Goal: Find specific page/section: Find specific page/section

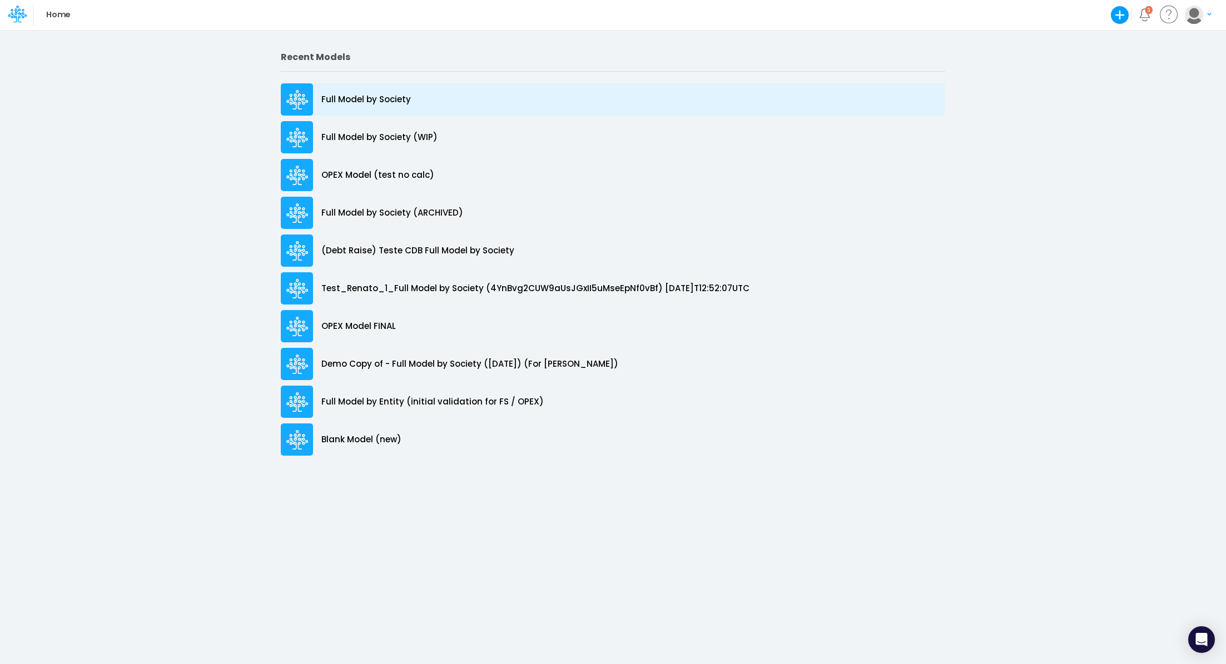
click at [396, 97] on p "Full Model by Society" at bounding box center [366, 99] width 90 height 13
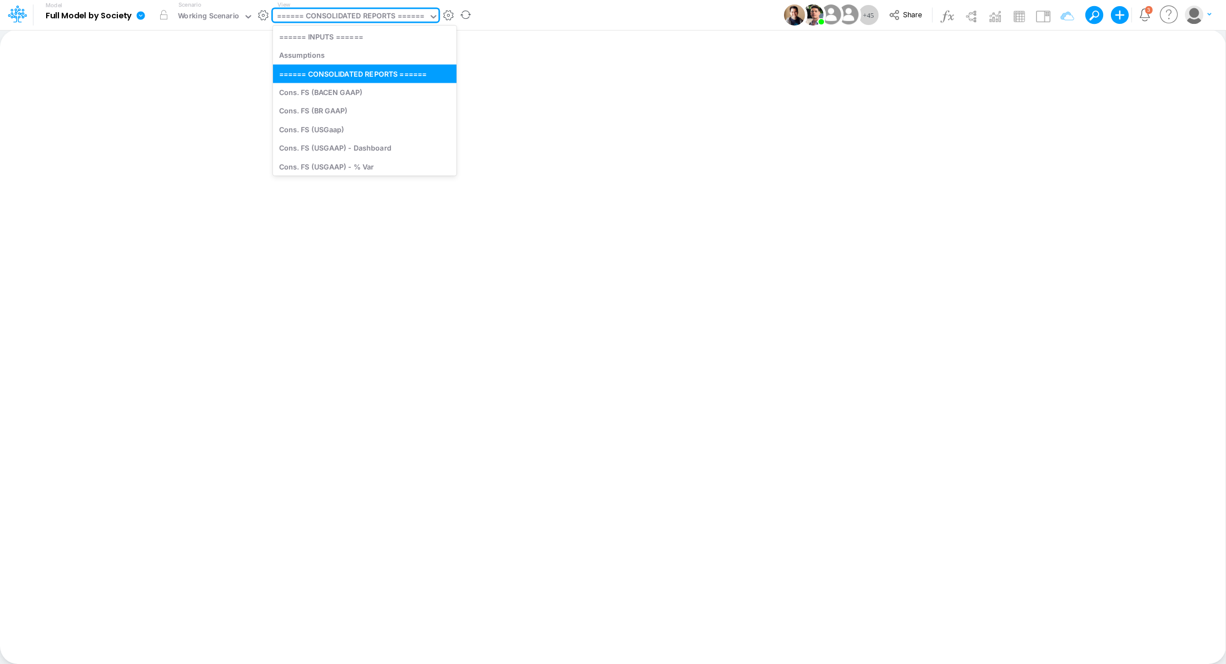
click at [359, 12] on div "====== CONSOLIDATED REPORTS ======" at bounding box center [351, 17] width 148 height 13
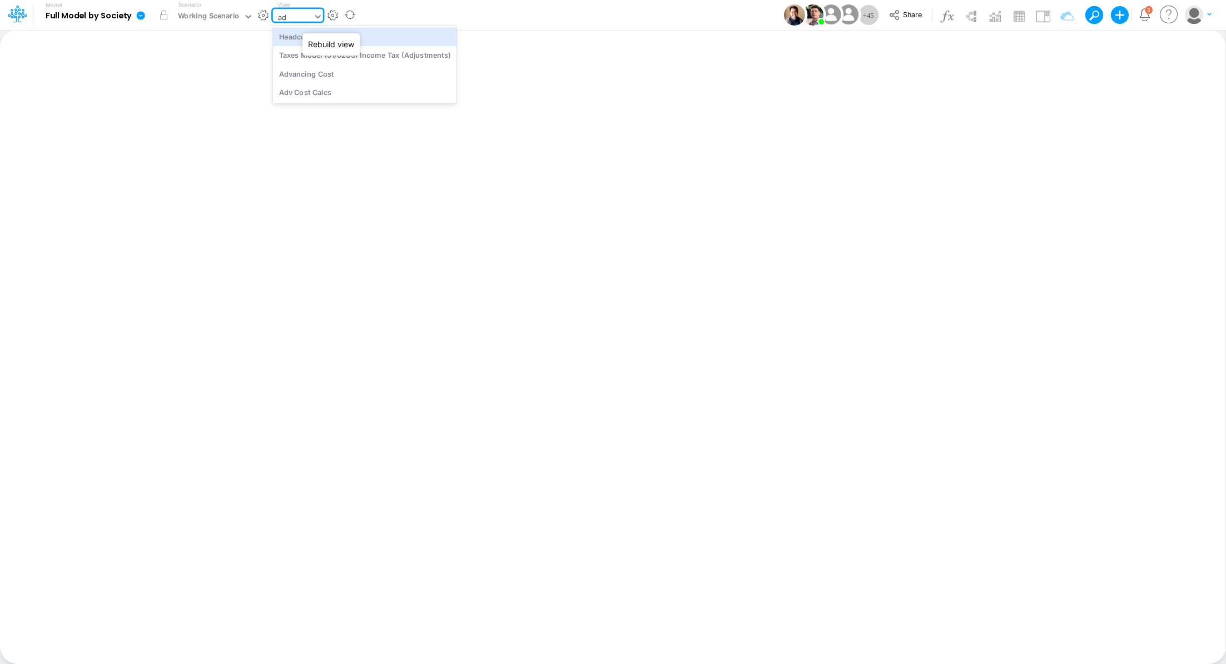
type input "adv"
click at [326, 33] on div "Advancing Cost" at bounding box center [348, 36] width 150 height 18
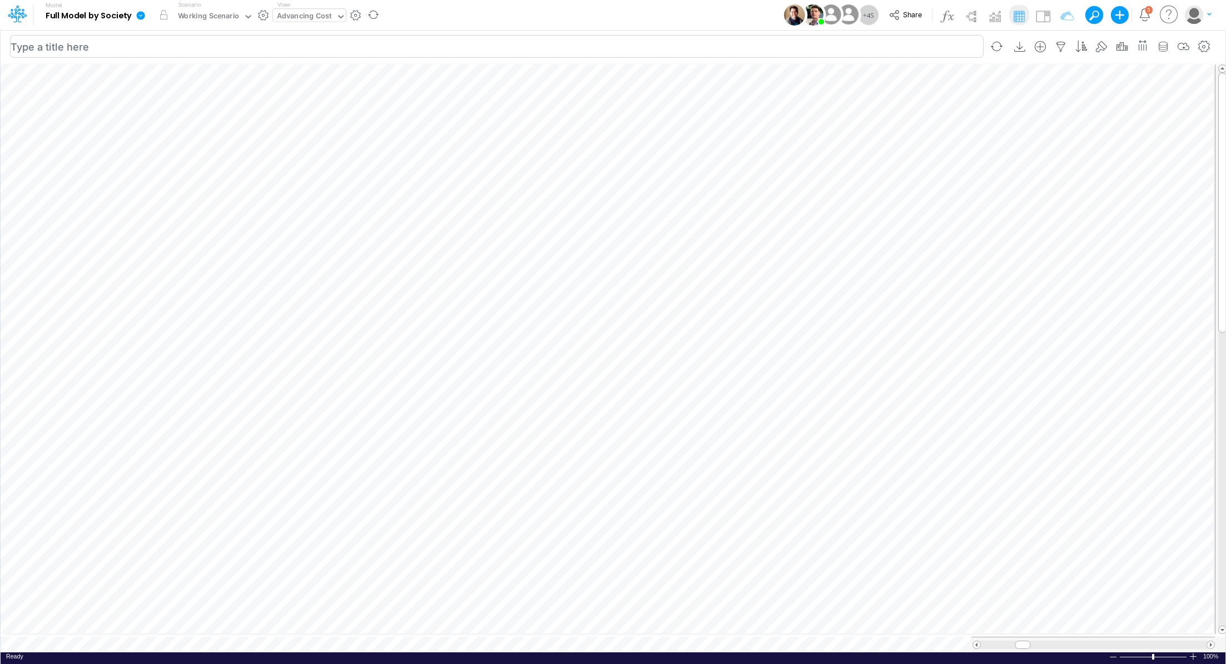
scroll to position [5, 1]
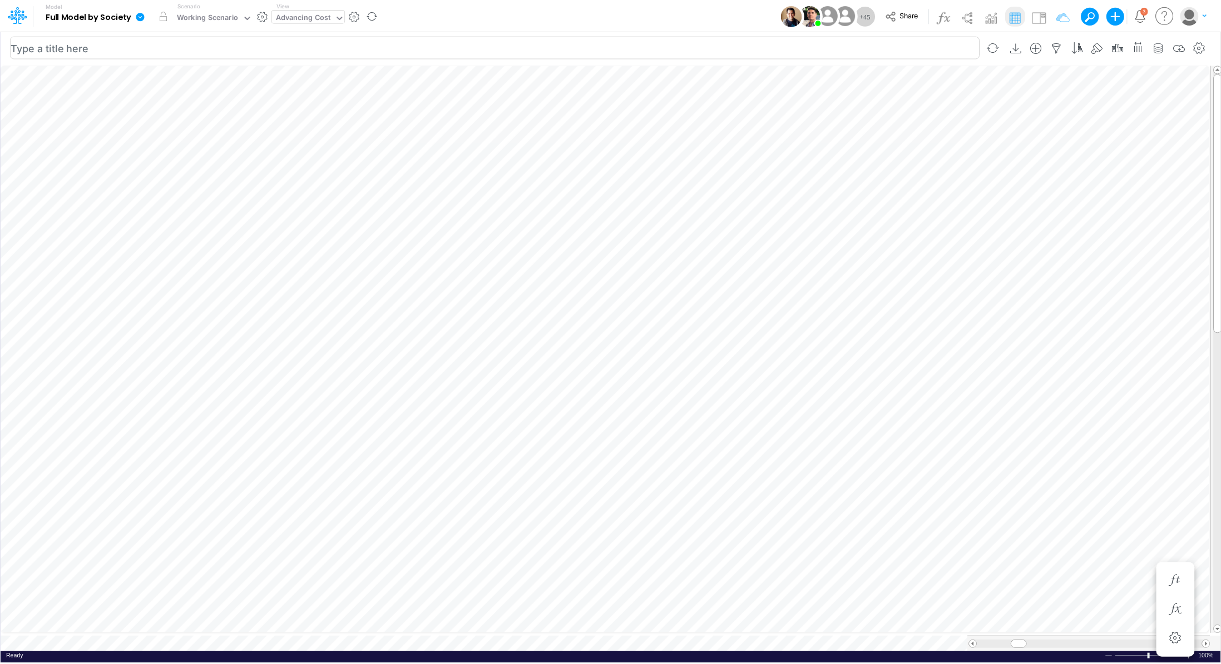
scroll to position [5, 1]
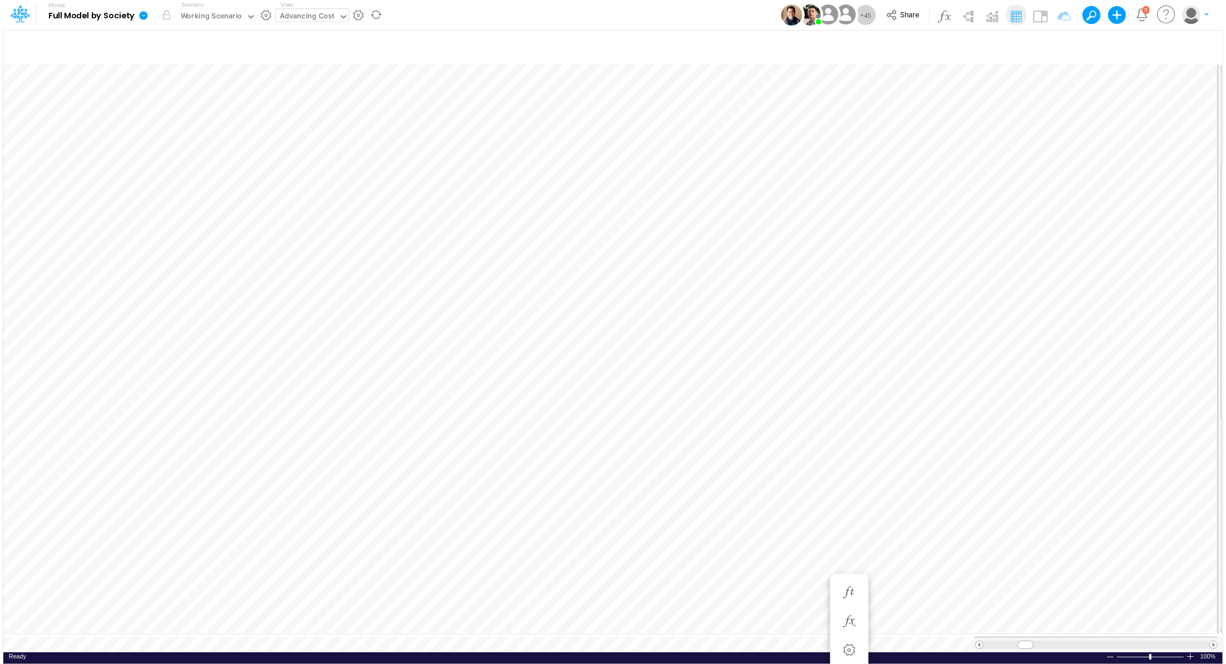
scroll to position [5, 1]
click at [312, 12] on div "Advancing Cost" at bounding box center [304, 17] width 55 height 13
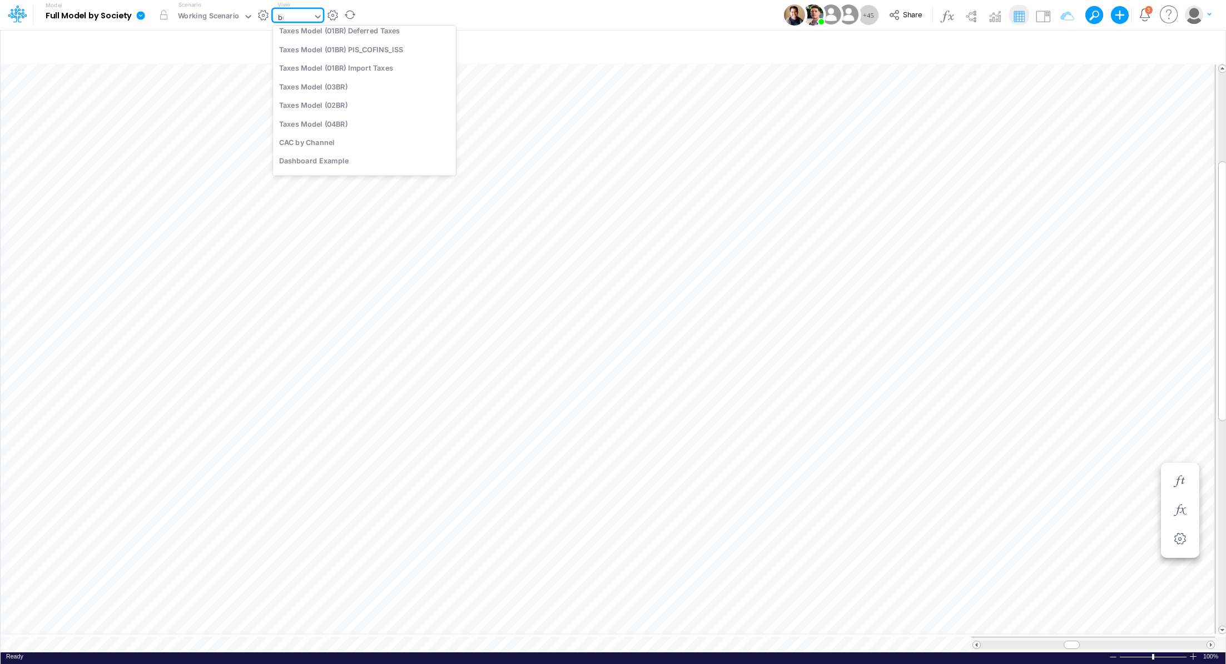
scroll to position [0, 0]
type input "bel"
click at [305, 113] on div "Below EBITDA Consolidated (USGaap)" at bounding box center [364, 111] width 183 height 18
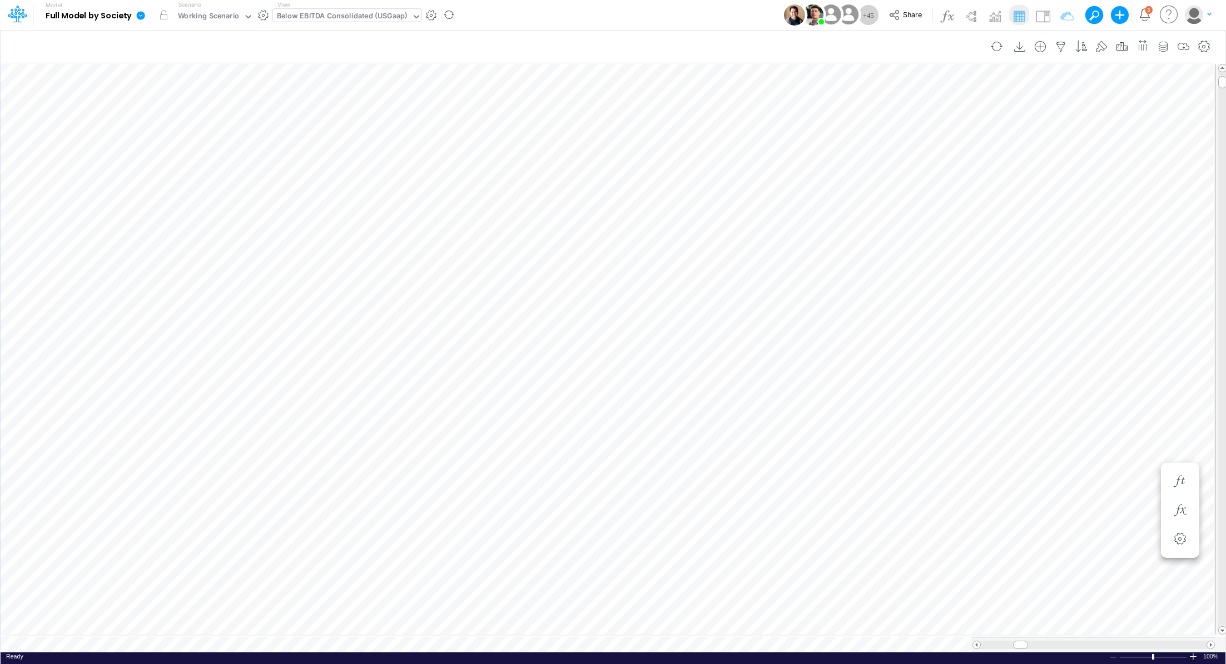
scroll to position [5, 1]
click at [1204, 44] on icon "button" at bounding box center [1204, 47] width 17 height 12
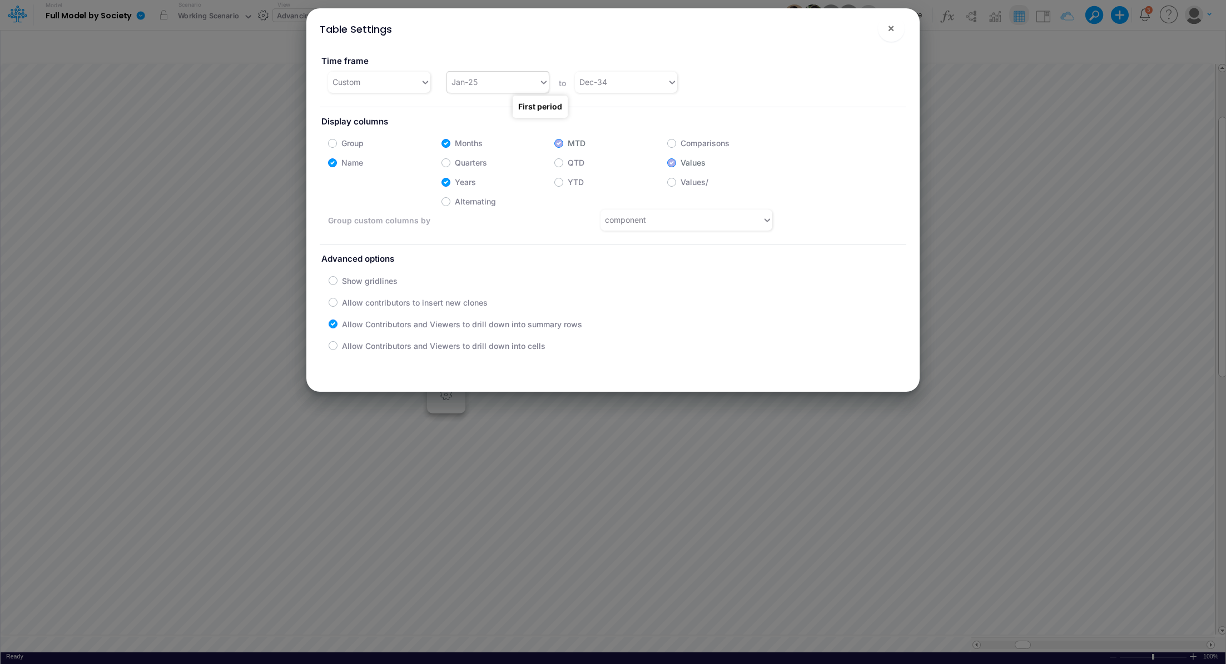
click at [539, 83] on icon at bounding box center [544, 82] width 10 height 11
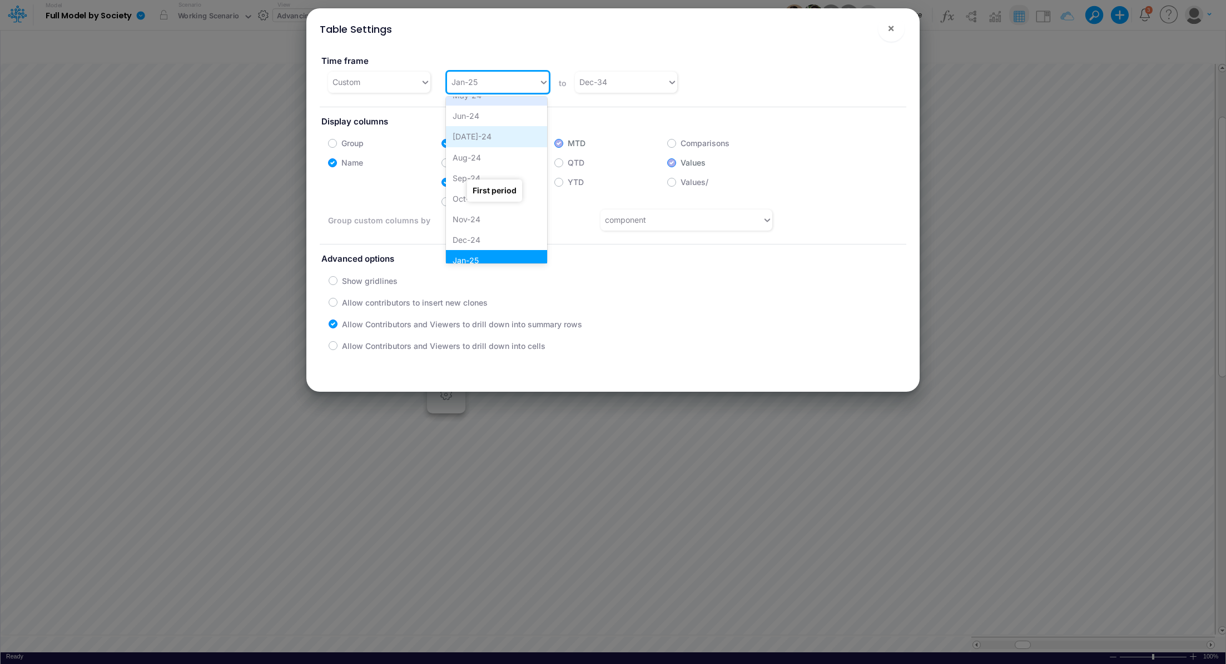
scroll to position [197, 0]
click at [509, 167] on div "Jan-24" at bounding box center [496, 160] width 101 height 21
click at [890, 28] on span "×" at bounding box center [890, 27] width 7 height 13
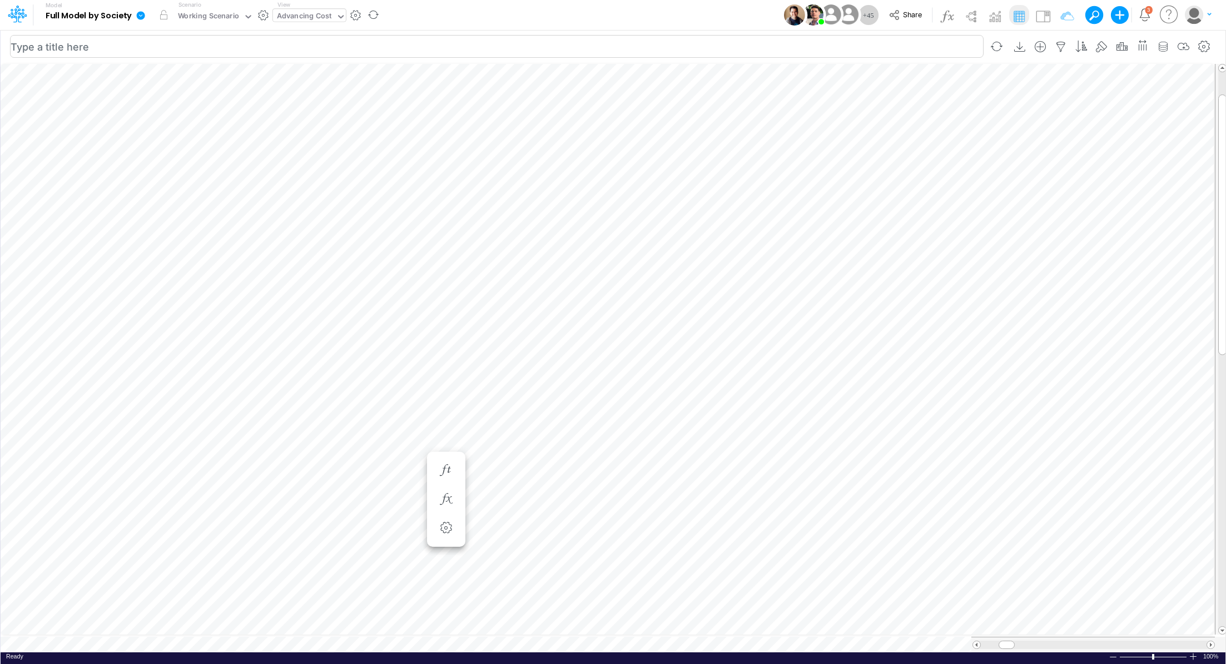
scroll to position [5, 1]
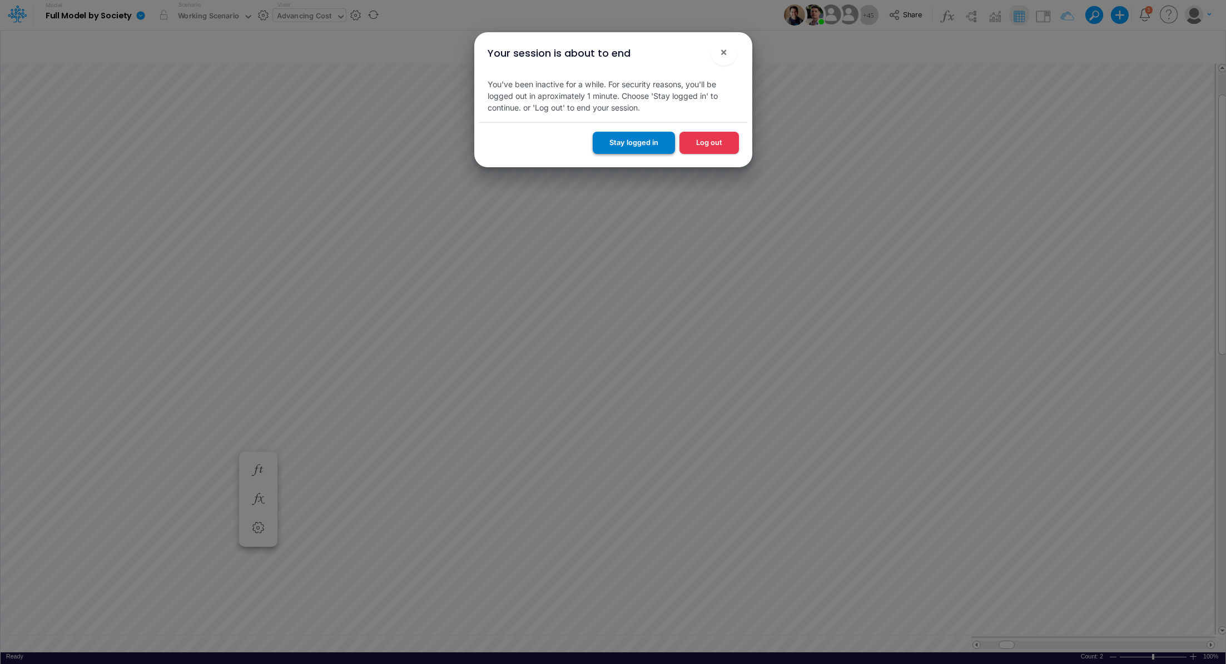
click at [638, 148] on button "Stay logged in" at bounding box center [634, 143] width 82 height 22
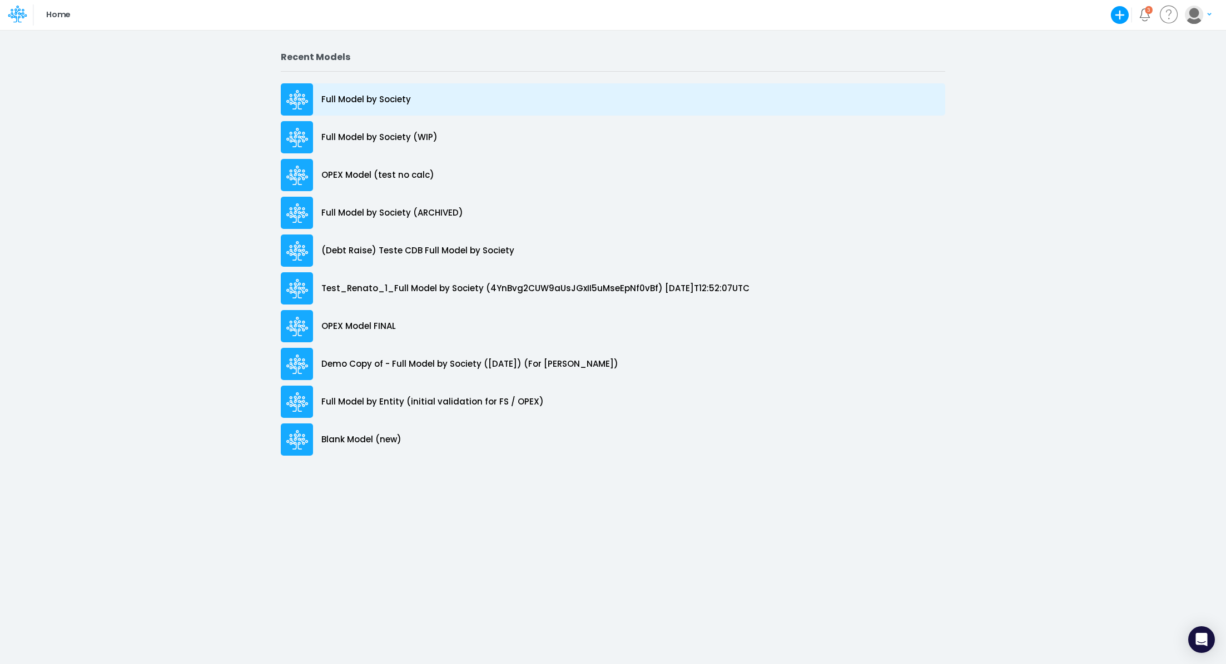
click at [350, 105] on p "Full Model by Society" at bounding box center [366, 99] width 90 height 13
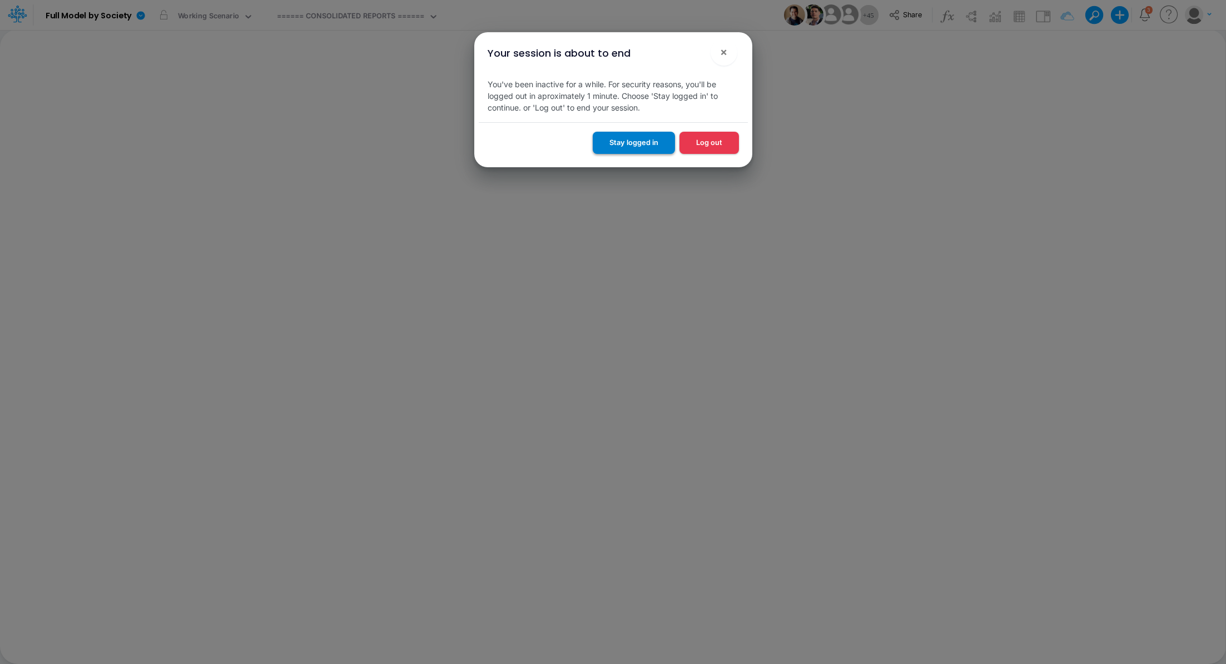
click at [646, 147] on button "Stay logged in" at bounding box center [634, 143] width 82 height 22
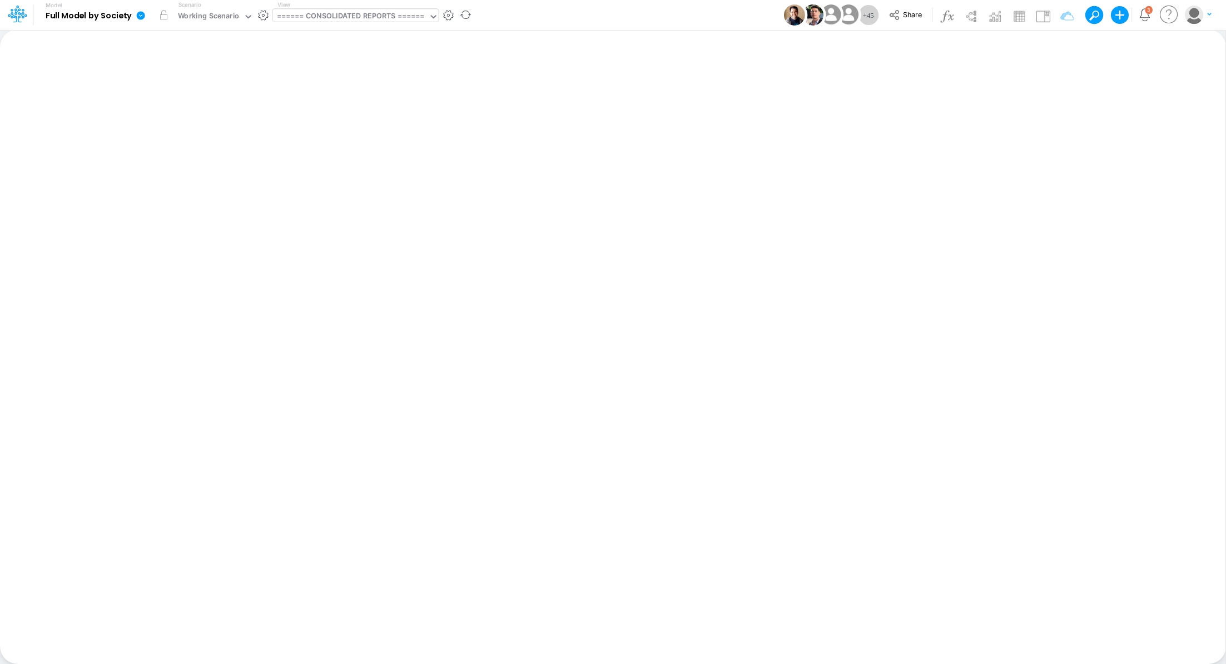
click at [346, 13] on div "====== CONSOLIDATED REPORTS ======" at bounding box center [351, 17] width 148 height 13
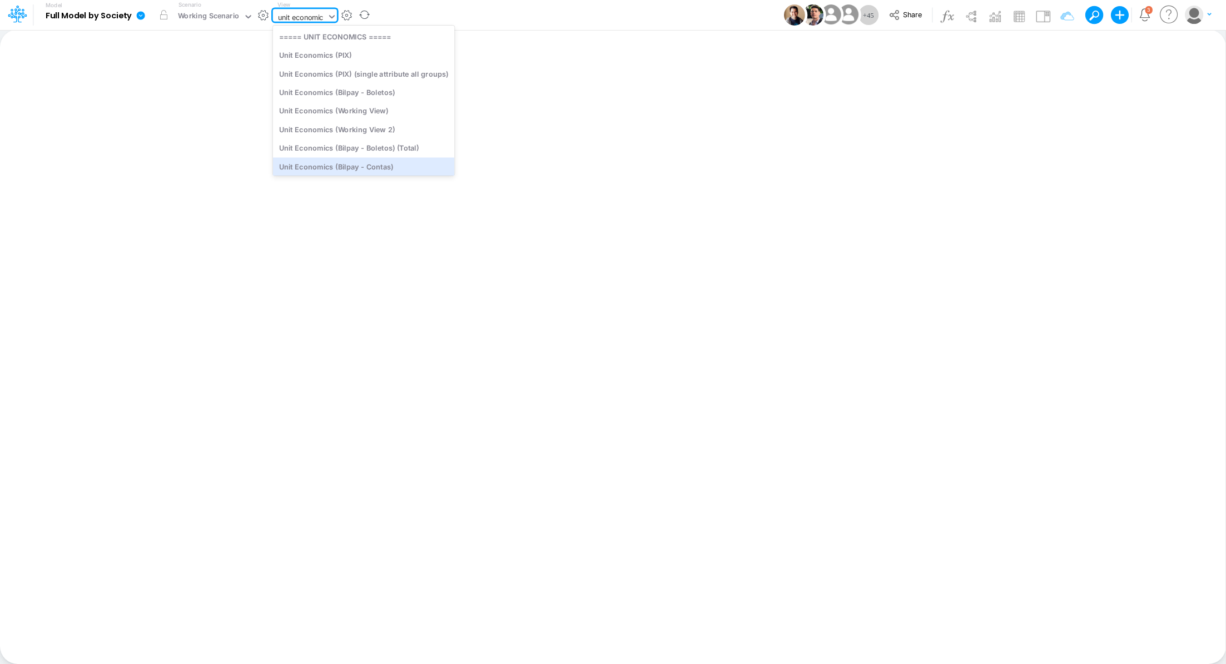
type input "unit economics"
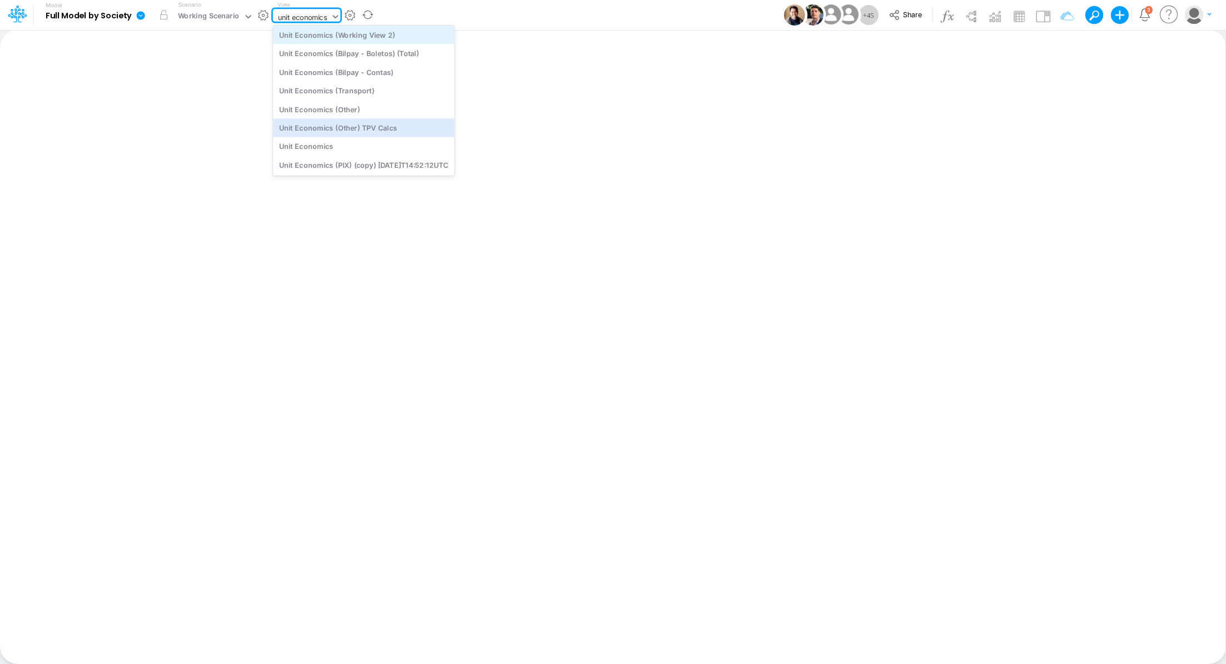
scroll to position [106, 0]
click at [339, 140] on div "Unit Economics" at bounding box center [364, 146] width 182 height 18
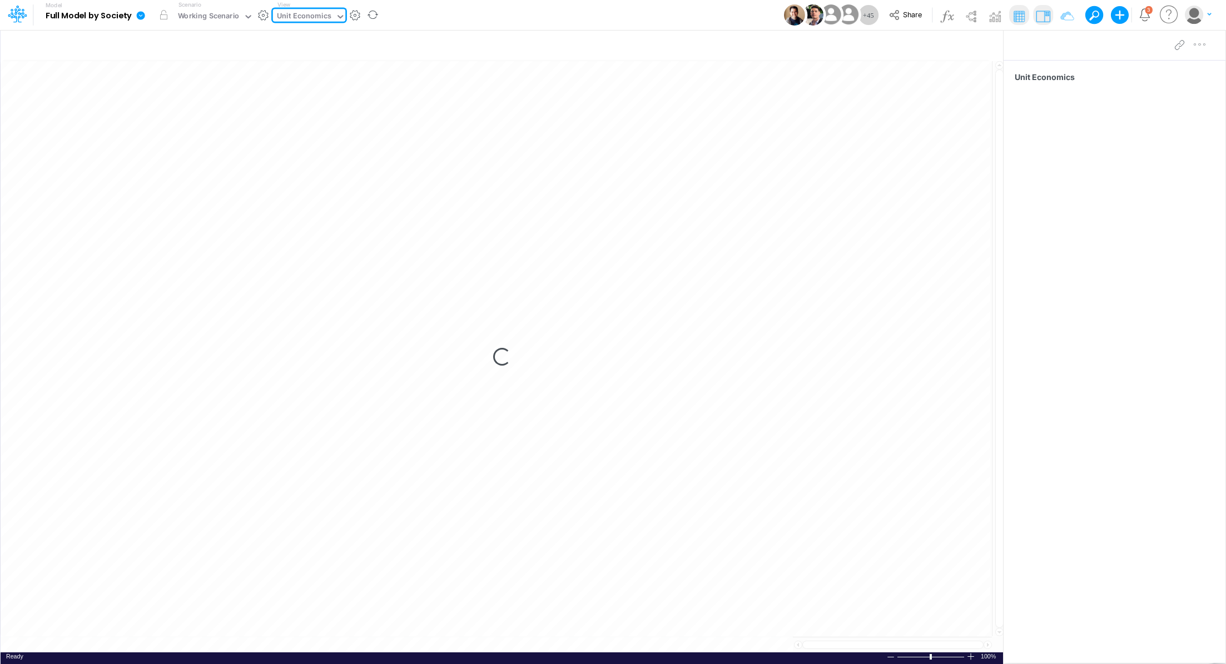
click at [305, 111] on div "Loading..." at bounding box center [502, 357] width 1003 height 592
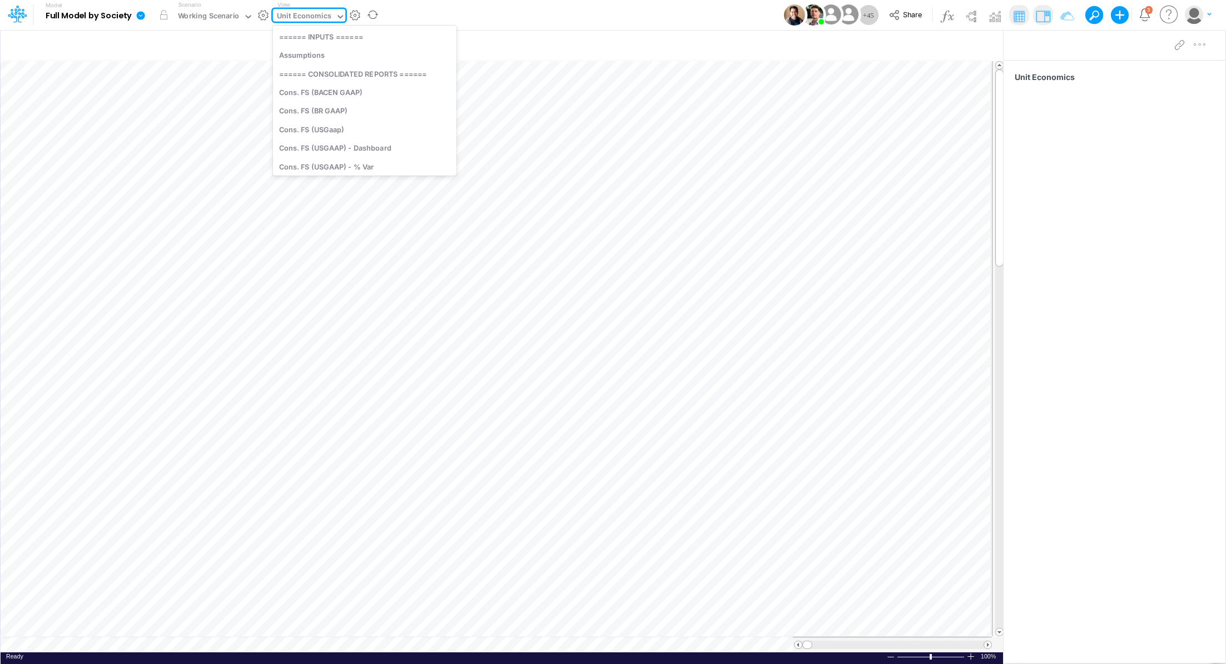
click at [300, 16] on div "Unit Economics" at bounding box center [304, 17] width 54 height 13
type input "unit econo"
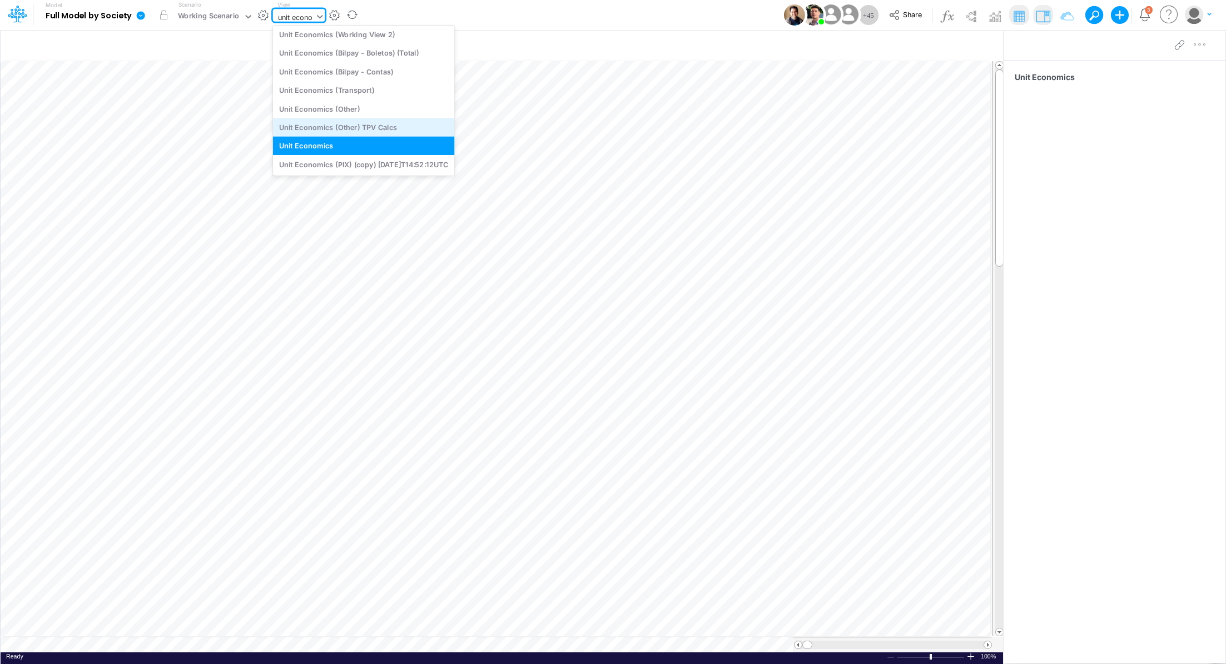
click at [380, 123] on div "Unit Economics (Other) TPV Calcs" at bounding box center [364, 127] width 182 height 18
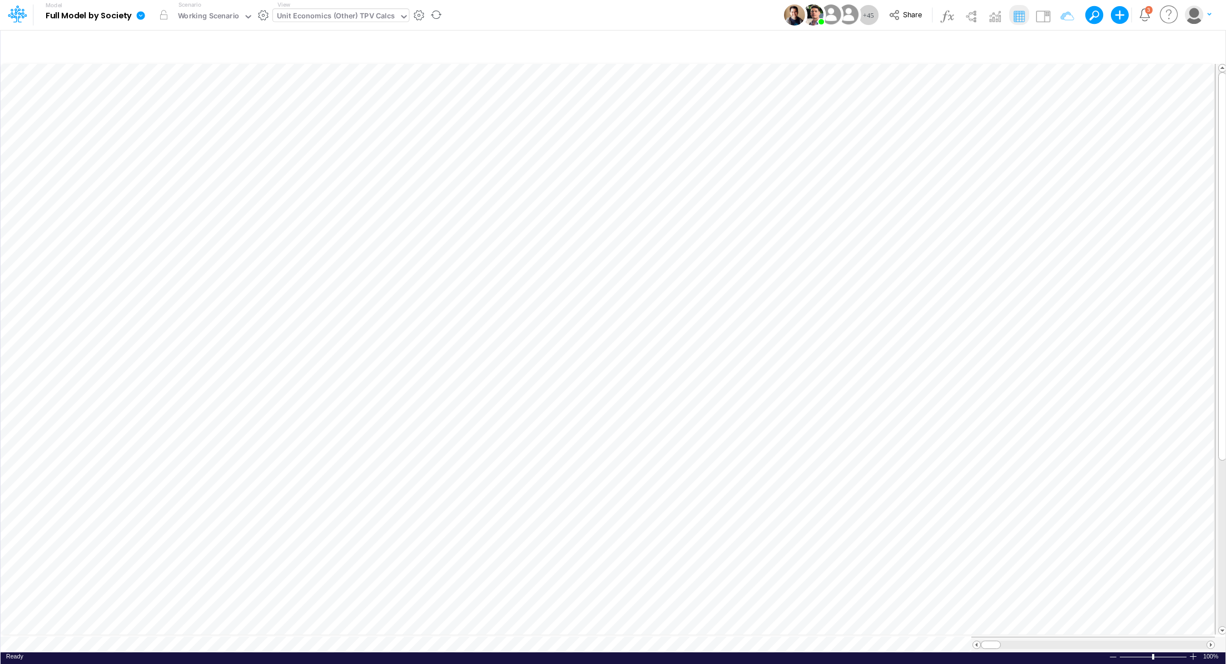
scroll to position [5, 1]
click at [332, 20] on div "Unit Economics (Other) TPV Calcs" at bounding box center [336, 17] width 118 height 13
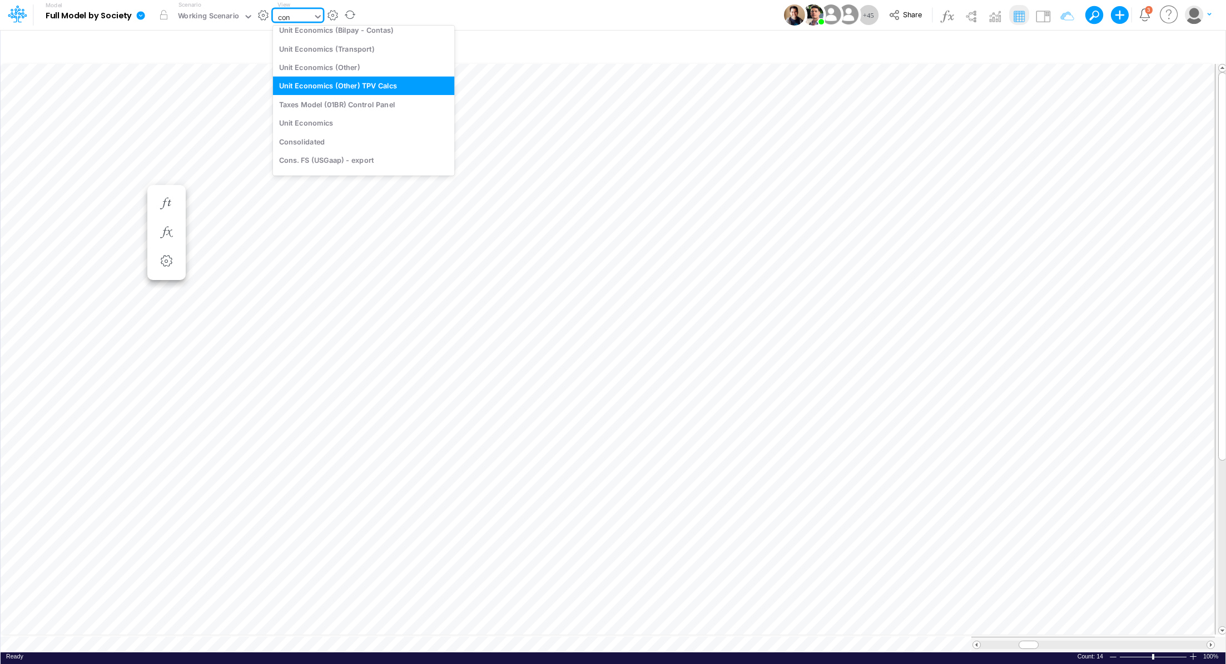
scroll to position [229, 0]
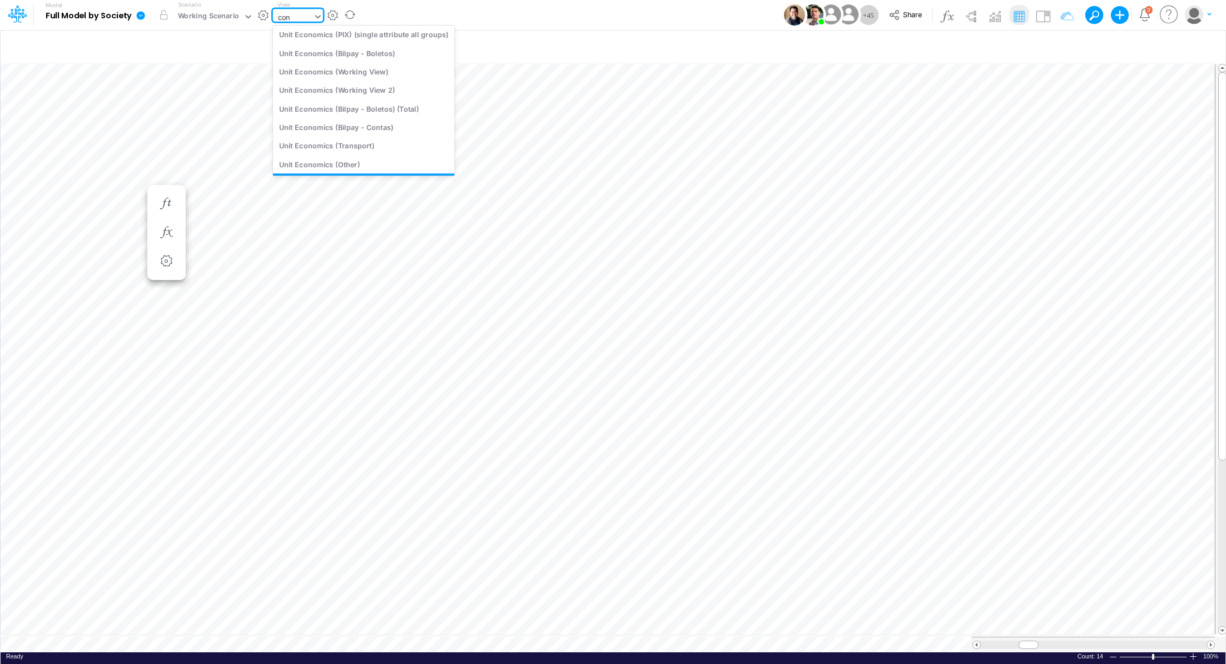
type input "cons"
click at [361, 90] on div "Cons. FS (USGaap)" at bounding box center [354, 92] width 162 height 18
type input "Consolidated FS - USGAAP"
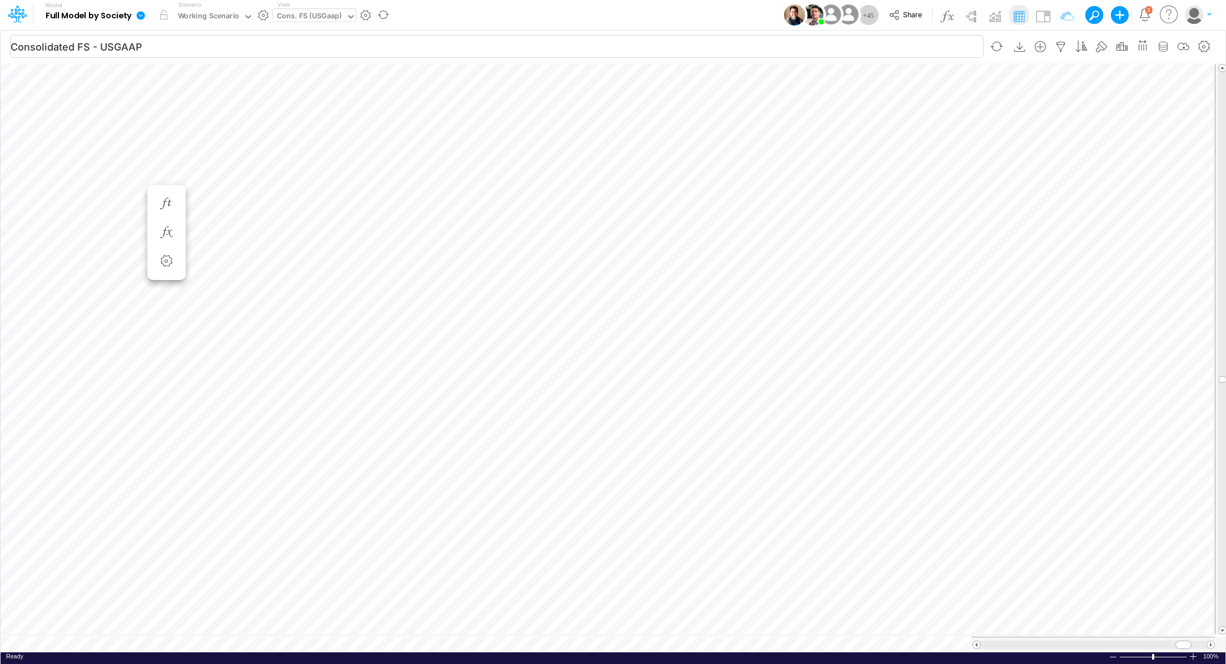
scroll to position [5, 1]
